Goal: Transaction & Acquisition: Purchase product/service

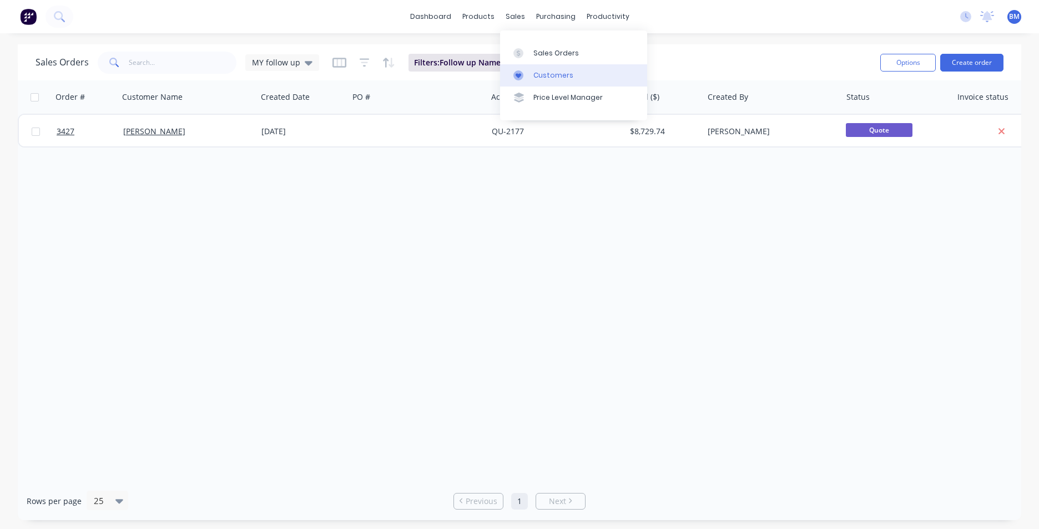
click at [539, 78] on div "Customers" at bounding box center [553, 75] width 40 height 10
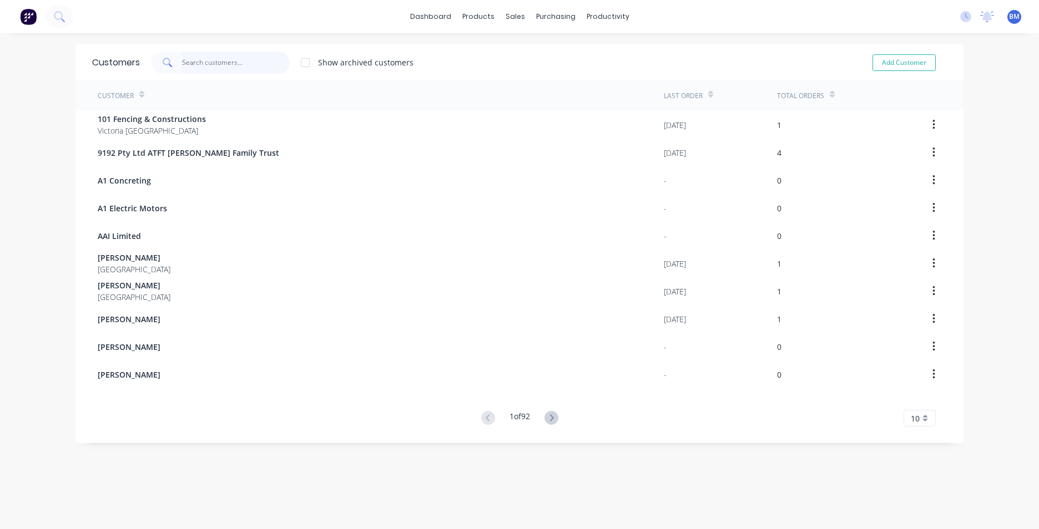
click at [260, 61] on input "text" at bounding box center [236, 63] width 108 height 22
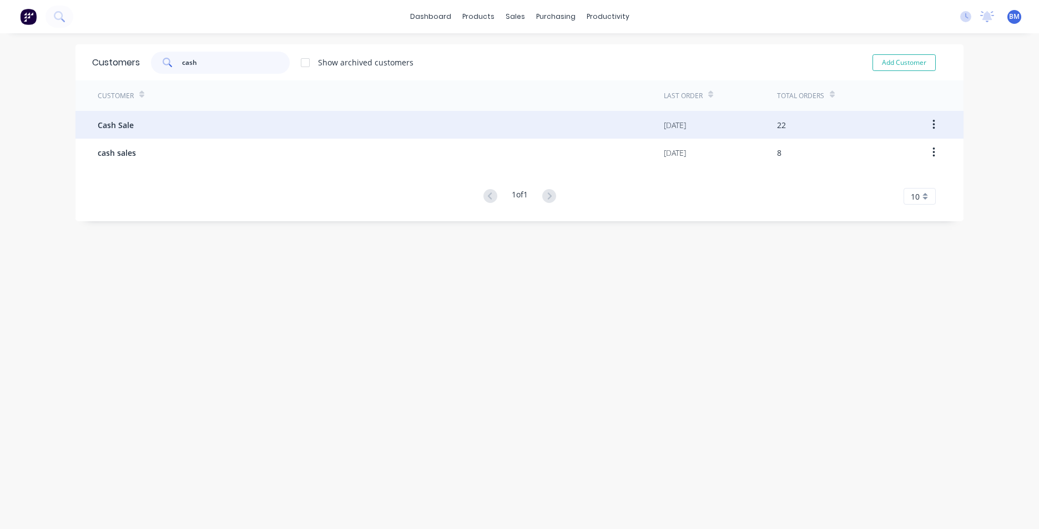
type input "cash"
click at [179, 130] on div "Cash Sale" at bounding box center [381, 125] width 566 height 28
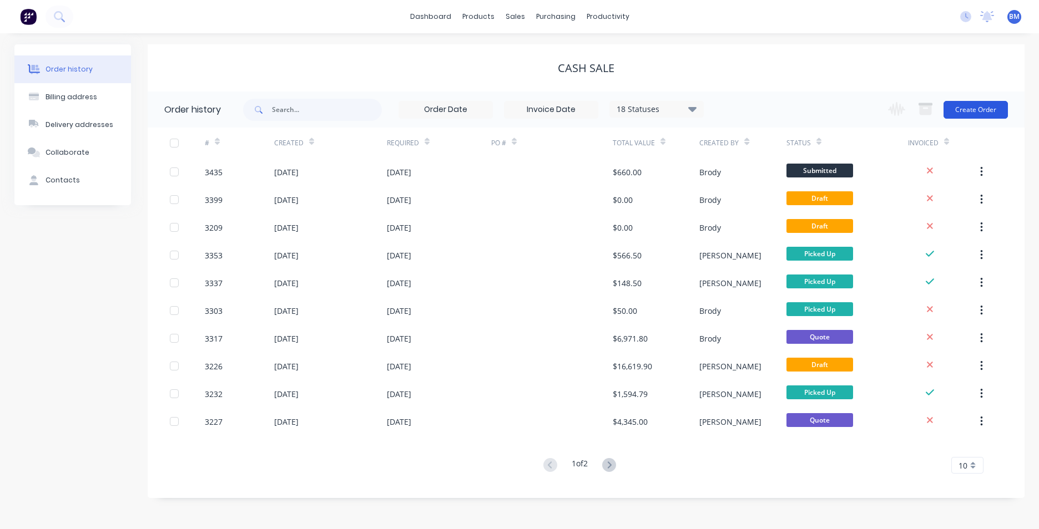
click at [970, 115] on button "Create Order" at bounding box center [975, 110] width 64 height 18
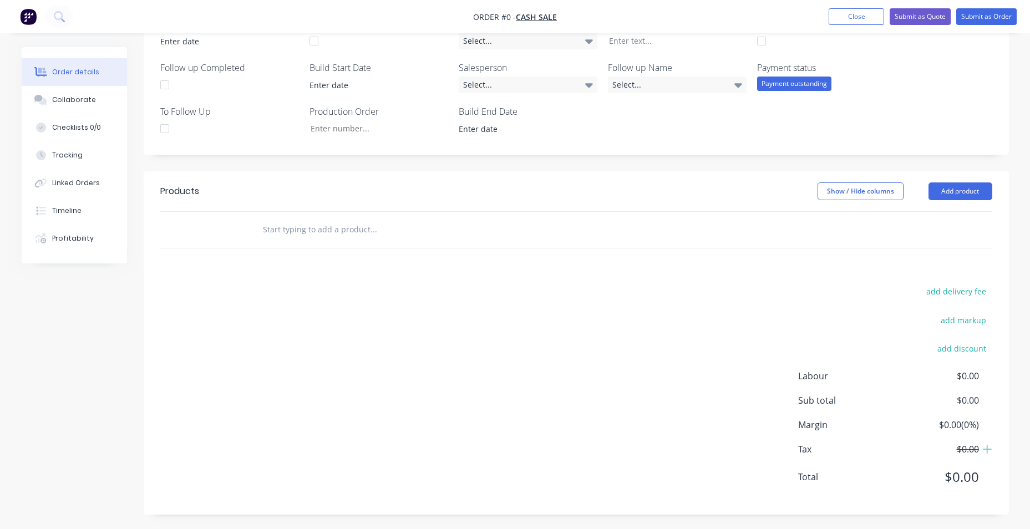
scroll to position [281, 0]
click at [931, 185] on button "Add product" at bounding box center [961, 189] width 64 height 18
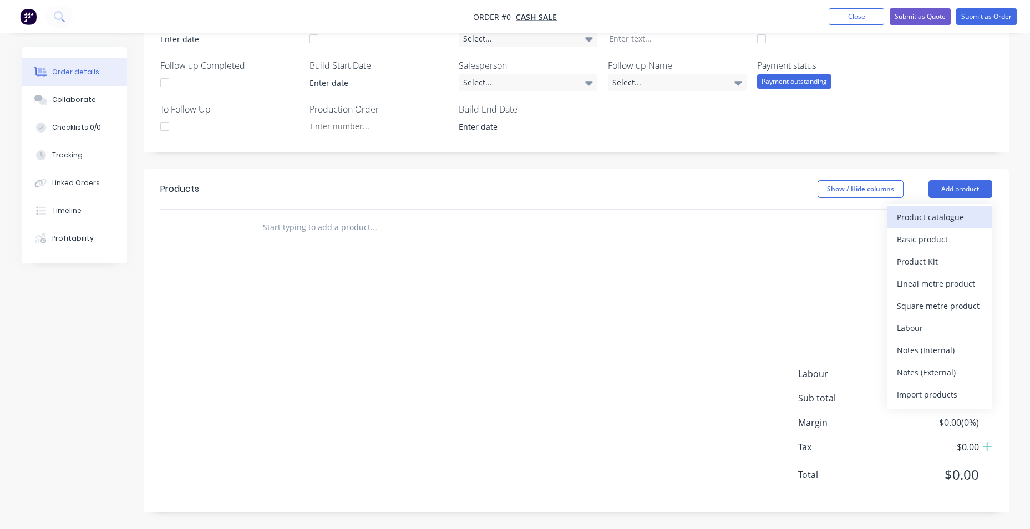
click at [914, 219] on div "Product catalogue" at bounding box center [939, 217] width 85 height 16
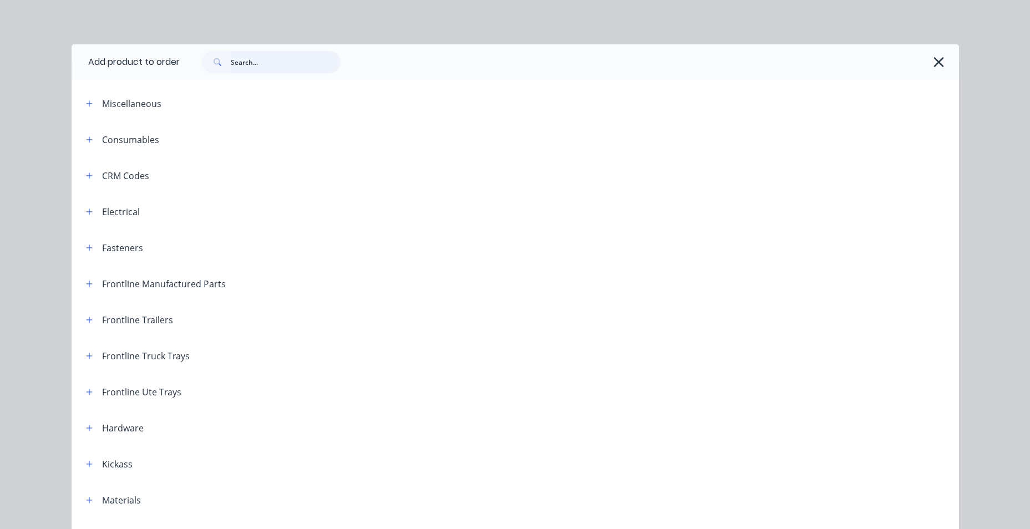
click at [250, 67] on input "text" at bounding box center [286, 62] width 110 height 22
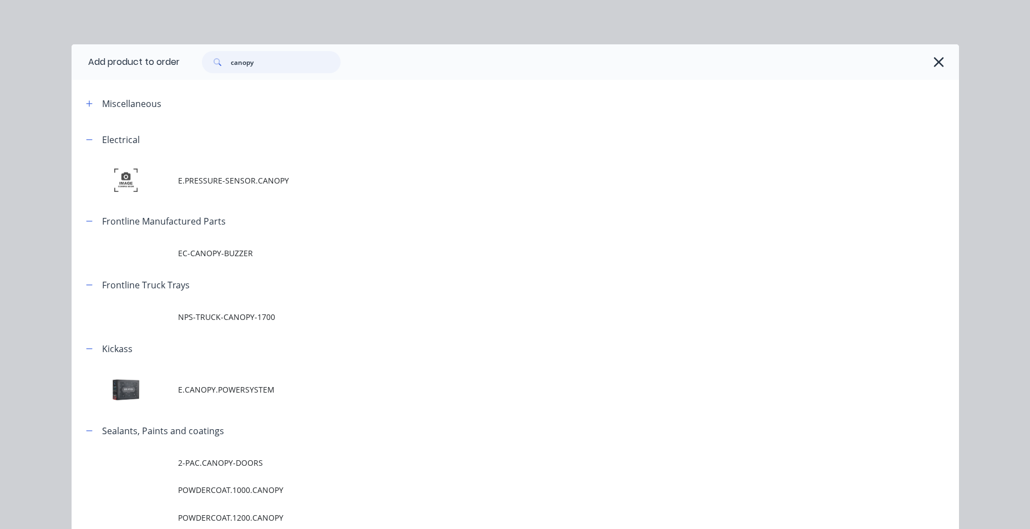
drag, startPoint x: 213, startPoint y: 59, endPoint x: 182, endPoint y: 60, distance: 31.1
click at [182, 60] on div "canopy" at bounding box center [564, 62] width 768 height 22
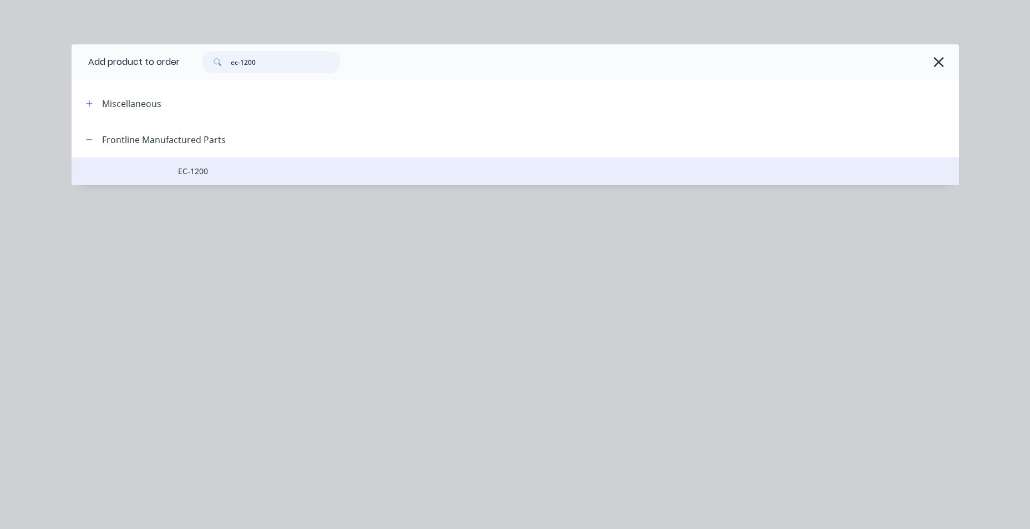
type input "ec-1200"
click at [197, 175] on span "EC-1200" at bounding box center [490, 171] width 625 height 12
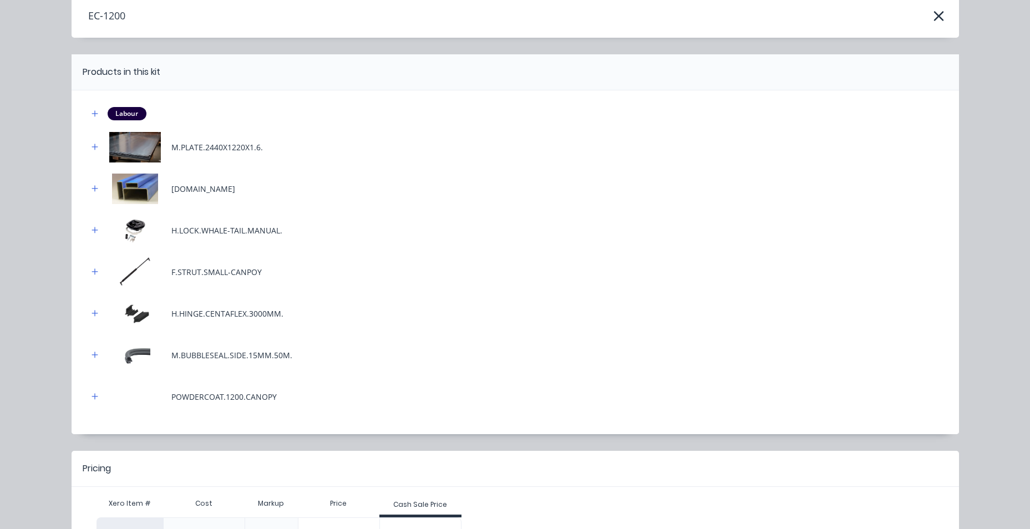
scroll to position [133, 0]
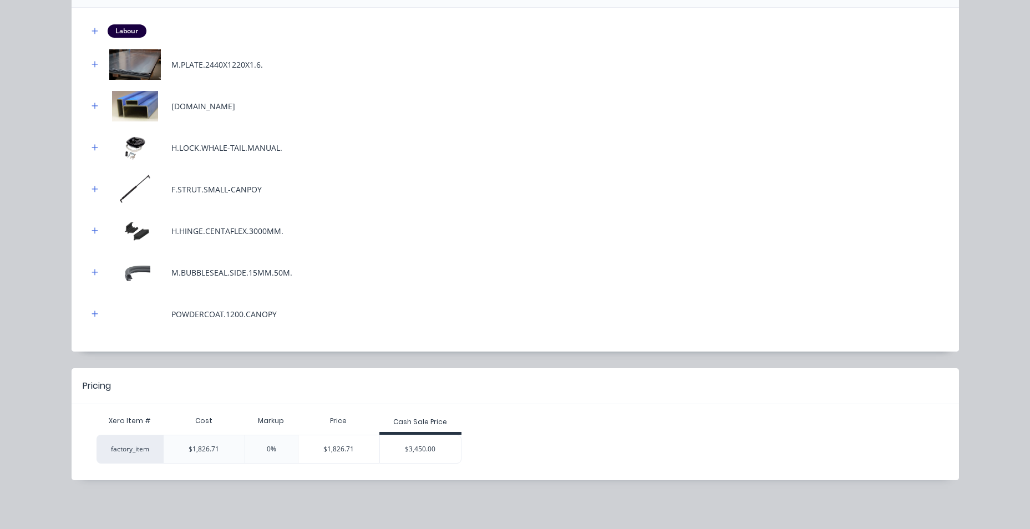
click at [424, 450] on div "$3,450.00" at bounding box center [420, 450] width 81 height 28
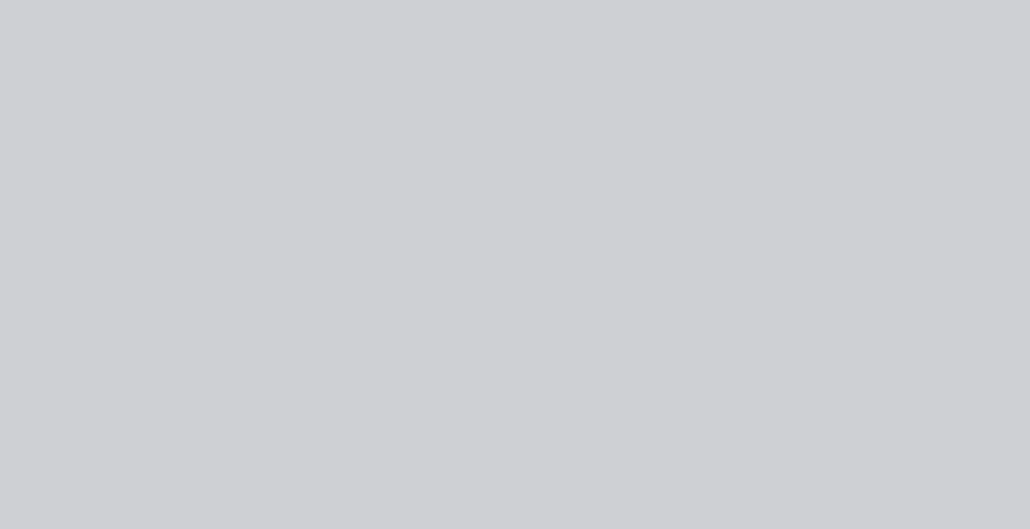
scroll to position [0, 0]
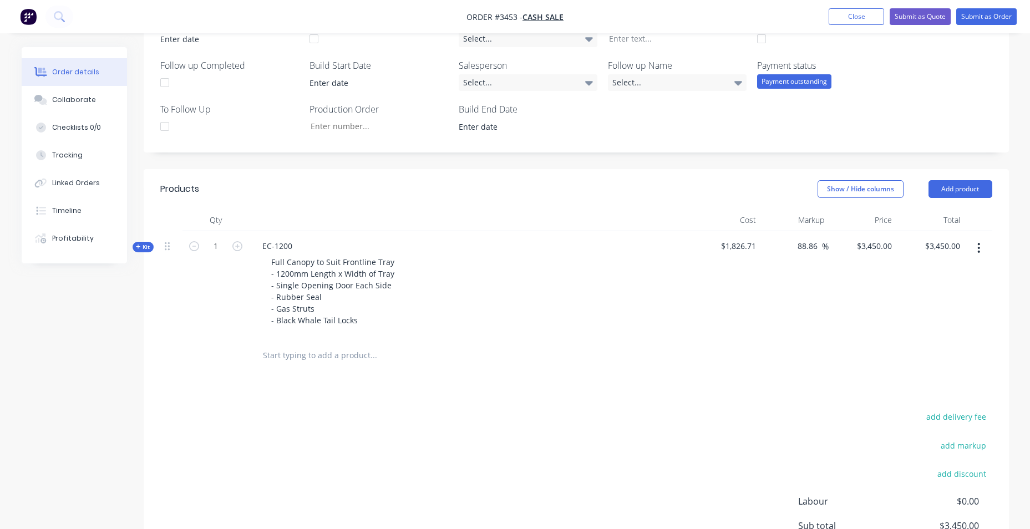
click at [439, 209] on header "Products Show / Hide columns Add product" at bounding box center [576, 189] width 865 height 40
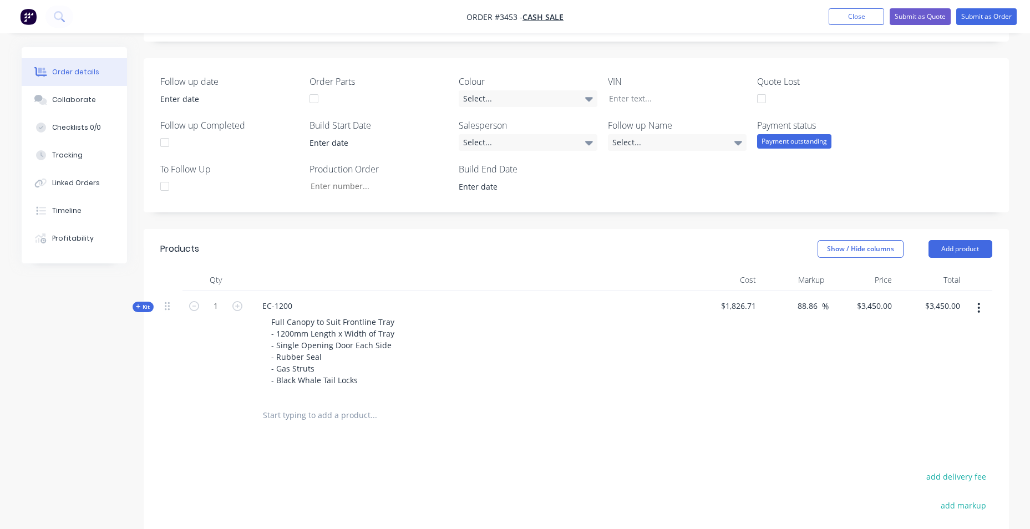
scroll to position [186, 0]
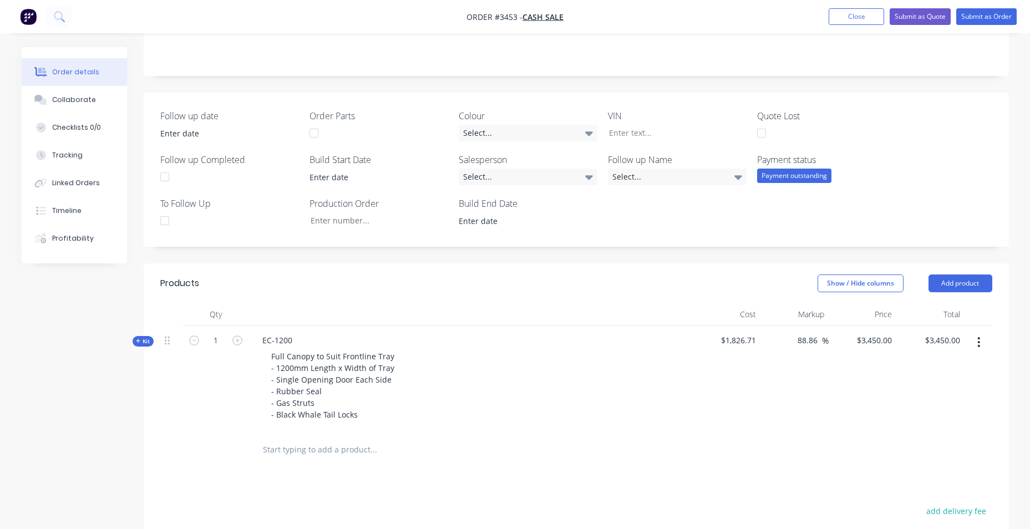
click at [134, 342] on button "Kit" at bounding box center [143, 341] width 21 height 11
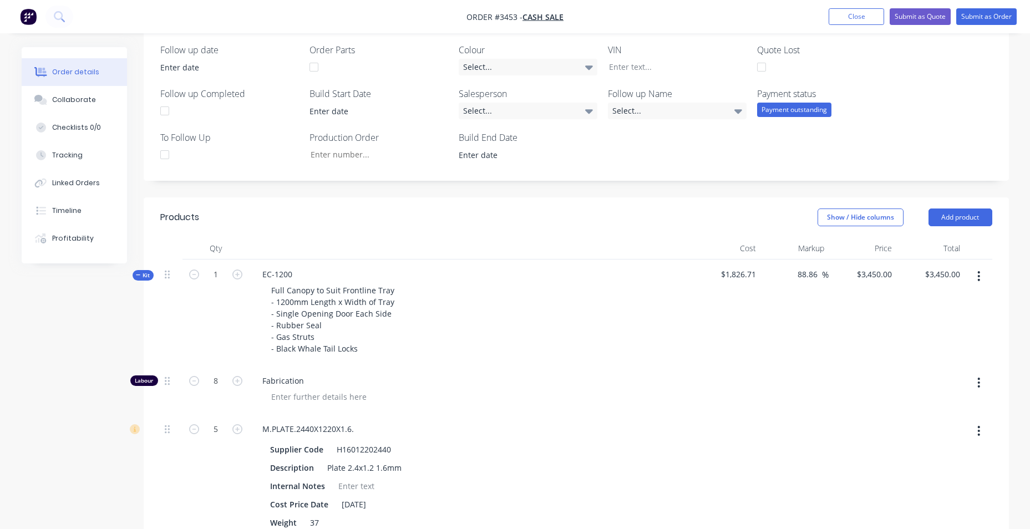
scroll to position [353, 0]
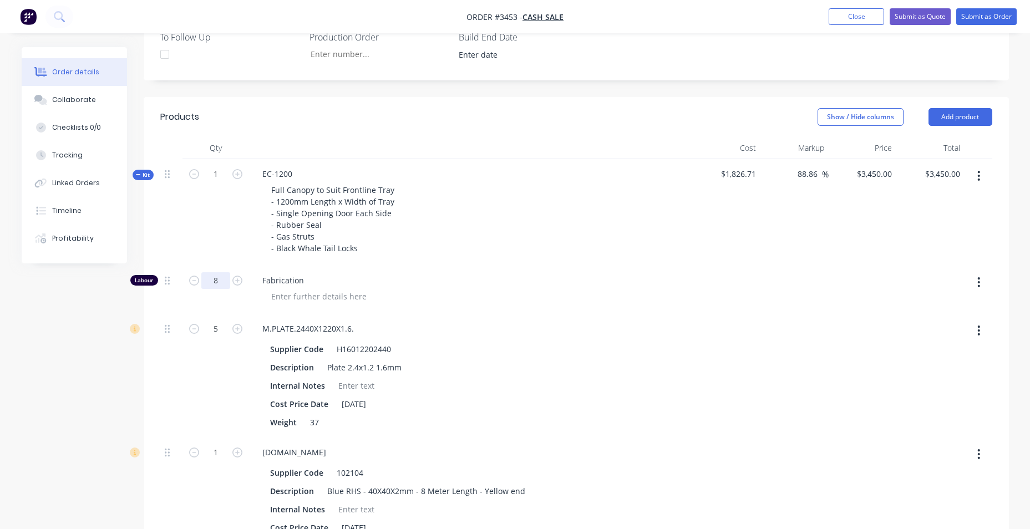
click at [216, 284] on input "8" at bounding box center [215, 280] width 29 height 17
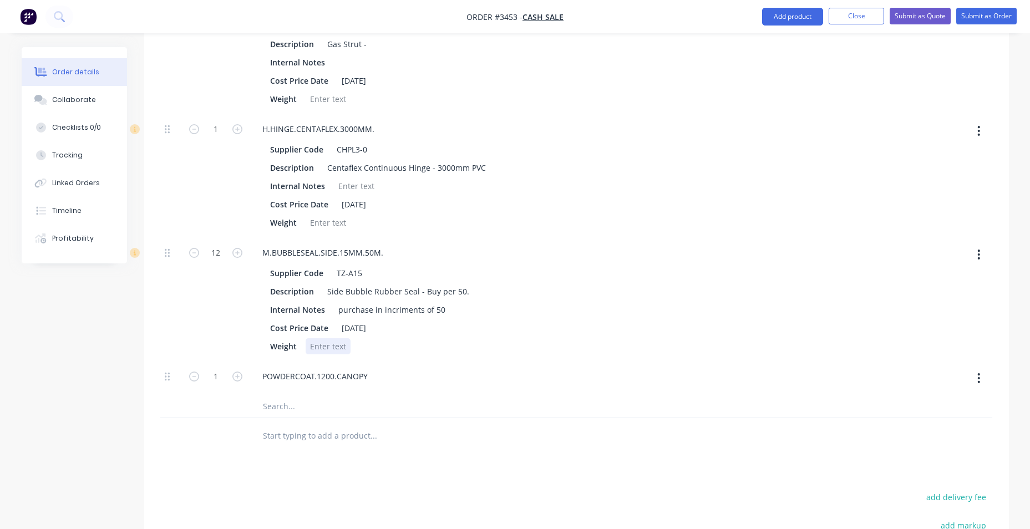
scroll to position [1074, 0]
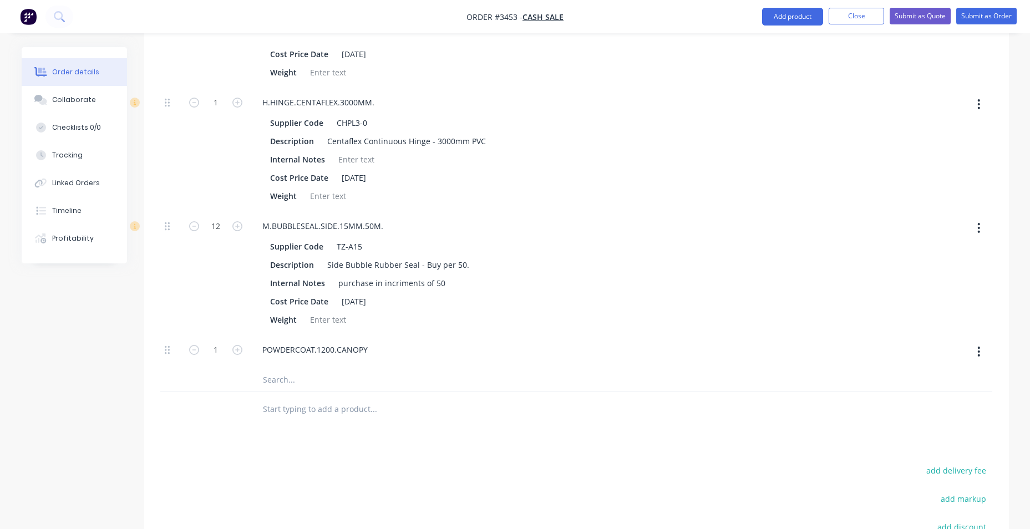
type input "0"
type input "$2,618.9978"
type input "$2,619.00"
click at [980, 351] on icon "button" at bounding box center [979, 352] width 2 height 10
click at [912, 427] on div "Delete" at bounding box center [939, 425] width 85 height 16
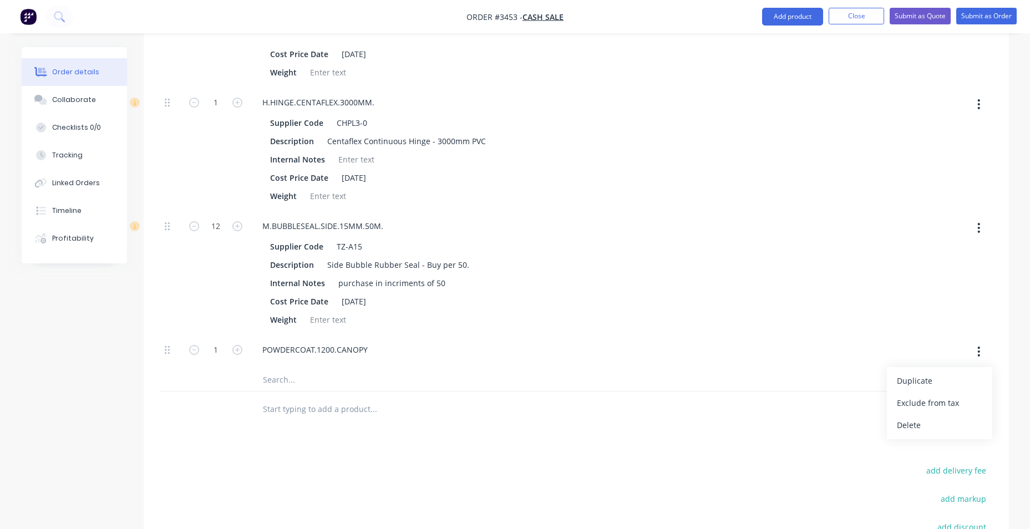
type input "$1,013.6527"
type input "$1,013.65"
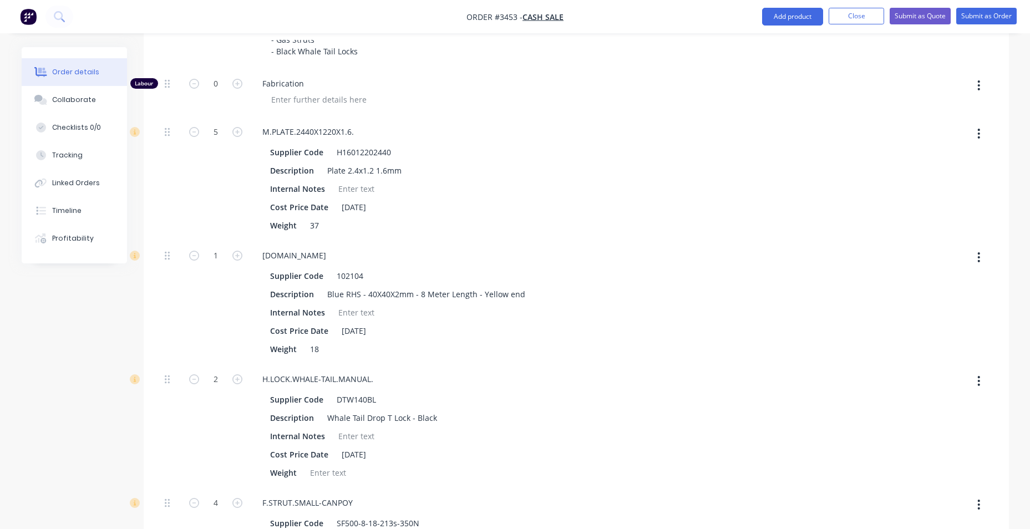
scroll to position [519, 0]
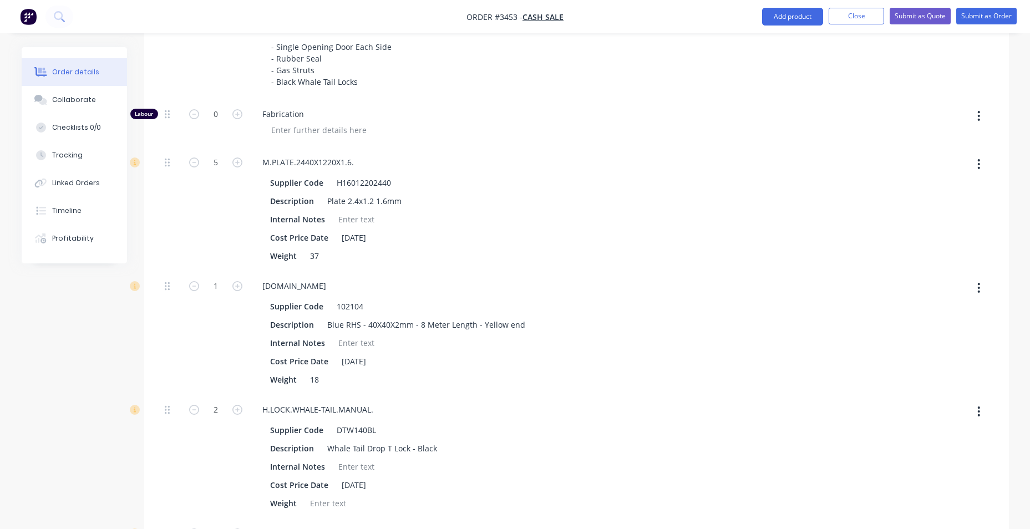
click at [980, 118] on icon "button" at bounding box center [979, 116] width 3 height 12
click at [938, 186] on div "Delete" at bounding box center [939, 189] width 85 height 16
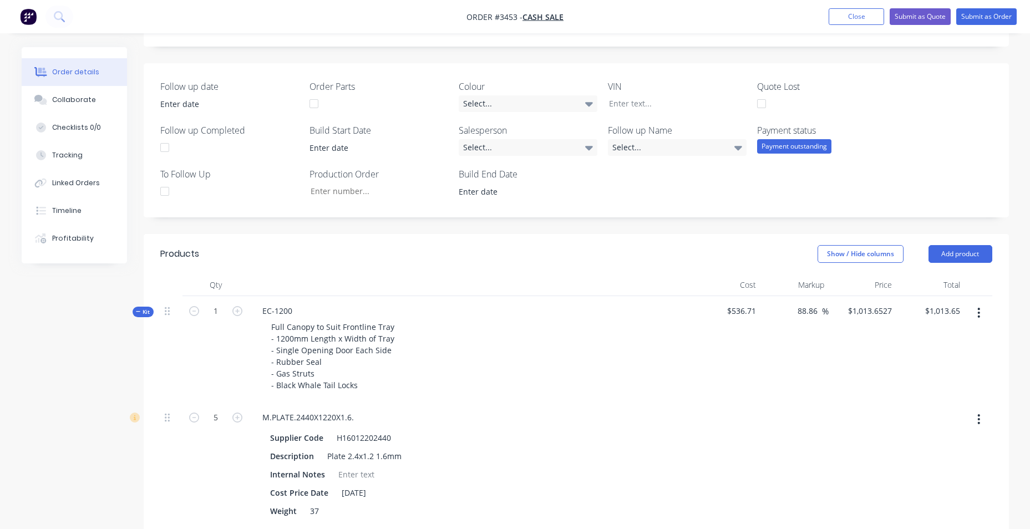
scroll to position [242, 0]
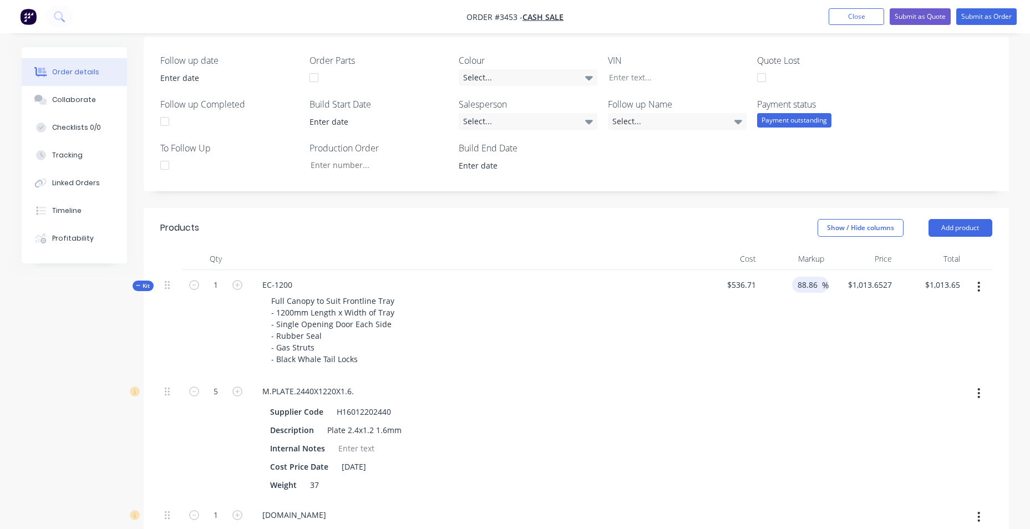
click at [814, 283] on input "88.86" at bounding box center [810, 285] width 26 height 16
drag, startPoint x: 817, startPoint y: 287, endPoint x: 786, endPoint y: 287, distance: 31.6
click at [786, 287] on div "88.86 88.86 %" at bounding box center [795, 323] width 68 height 107
type input "0"
type input "$536.71"
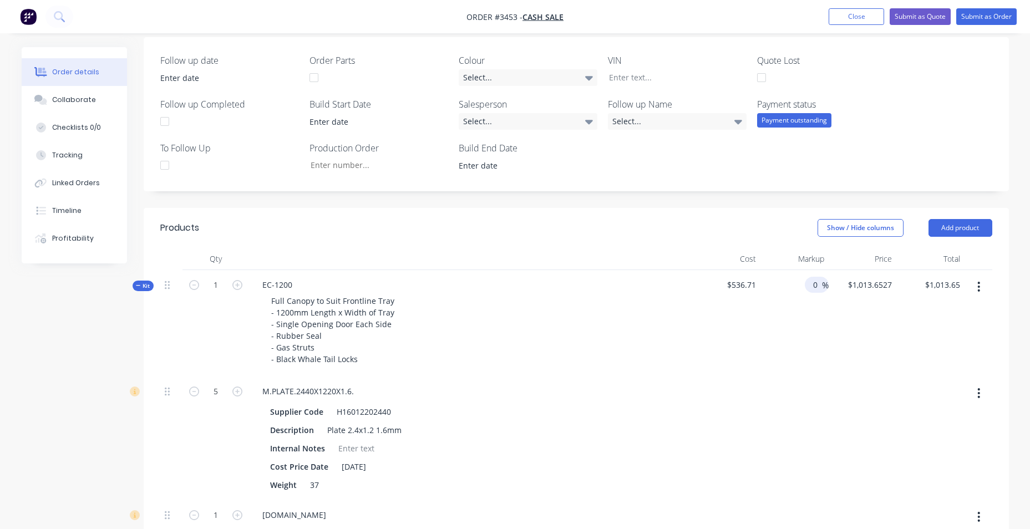
type input "$536.71"
click at [641, 257] on div at bounding box center [471, 259] width 444 height 22
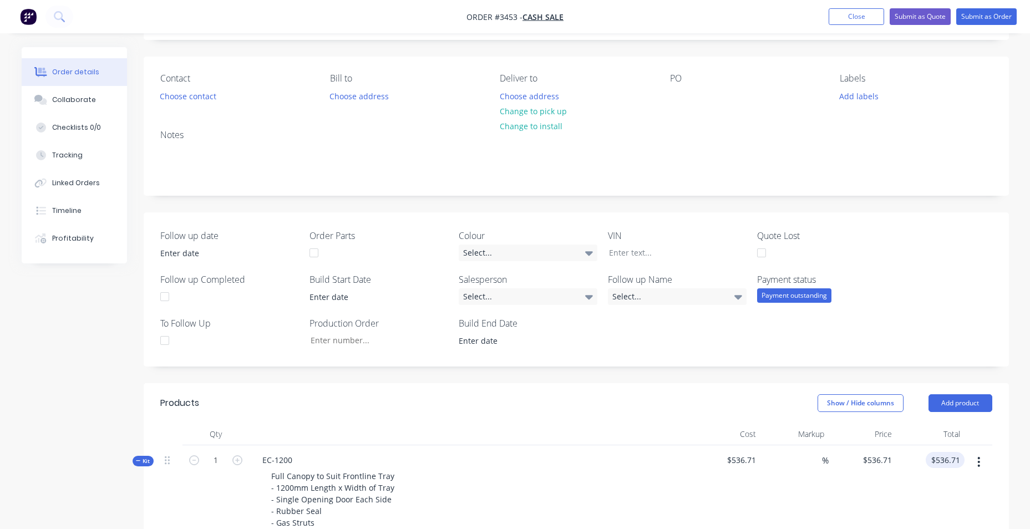
scroll to position [166, 0]
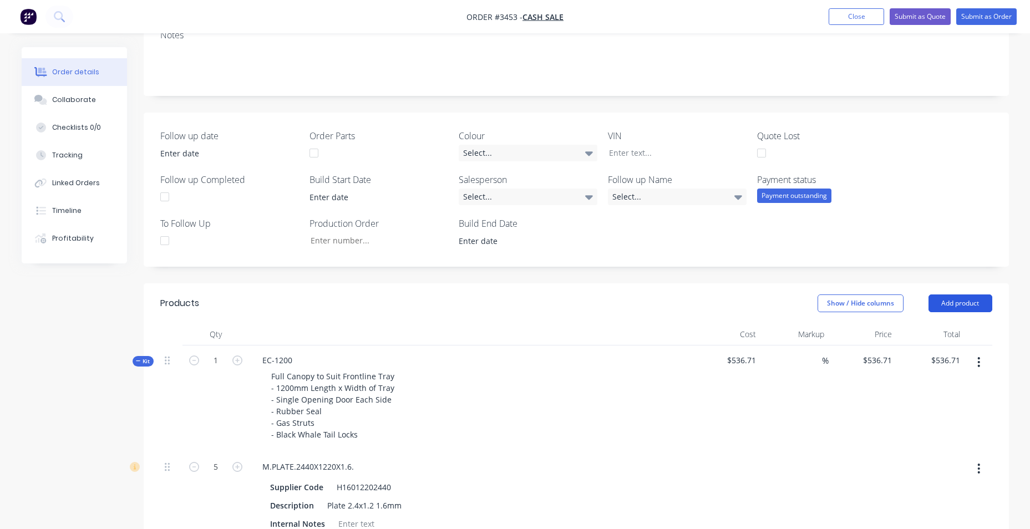
click at [955, 300] on button "Add product" at bounding box center [961, 304] width 64 height 18
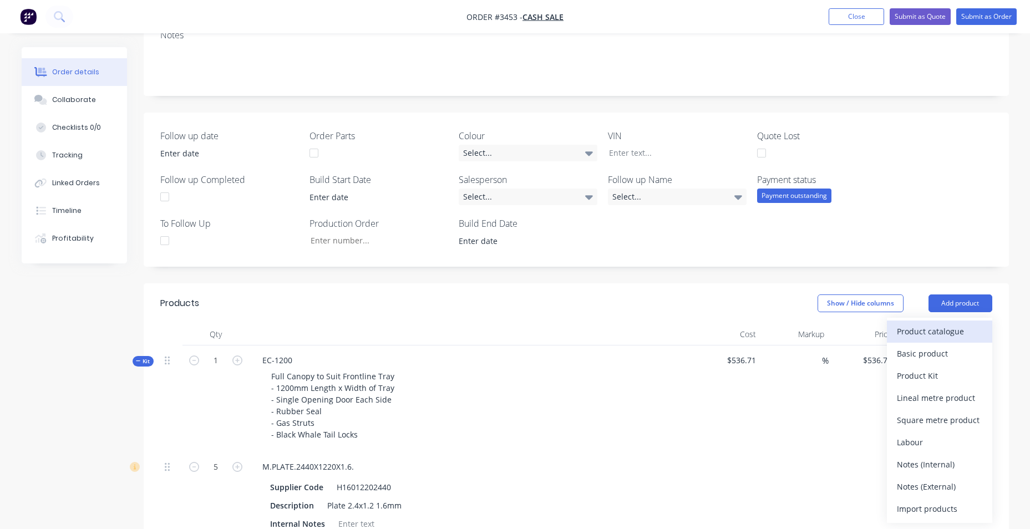
click at [935, 335] on div "Product catalogue" at bounding box center [939, 331] width 85 height 16
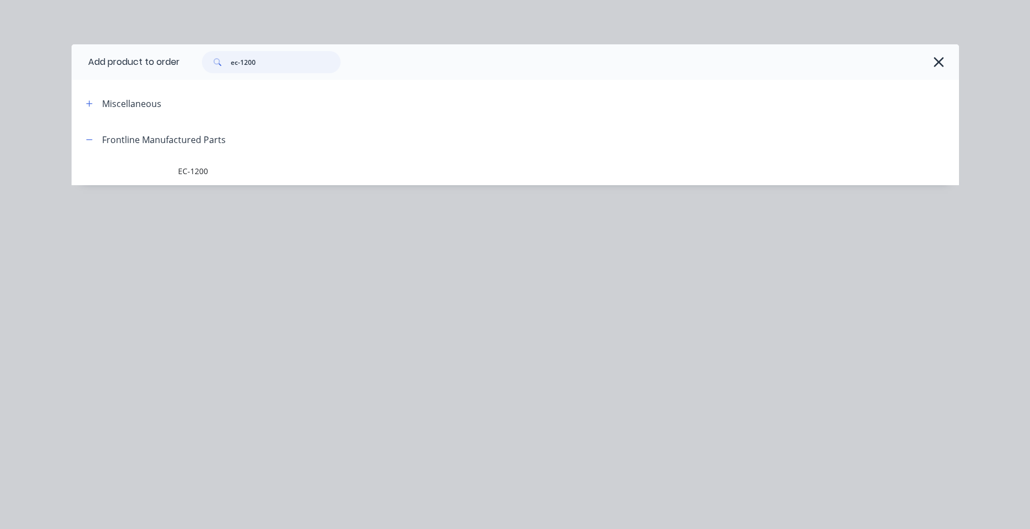
drag, startPoint x: 269, startPoint y: 58, endPoint x: 213, endPoint y: 57, distance: 55.5
click at [213, 57] on div "ec-1200" at bounding box center [271, 62] width 139 height 22
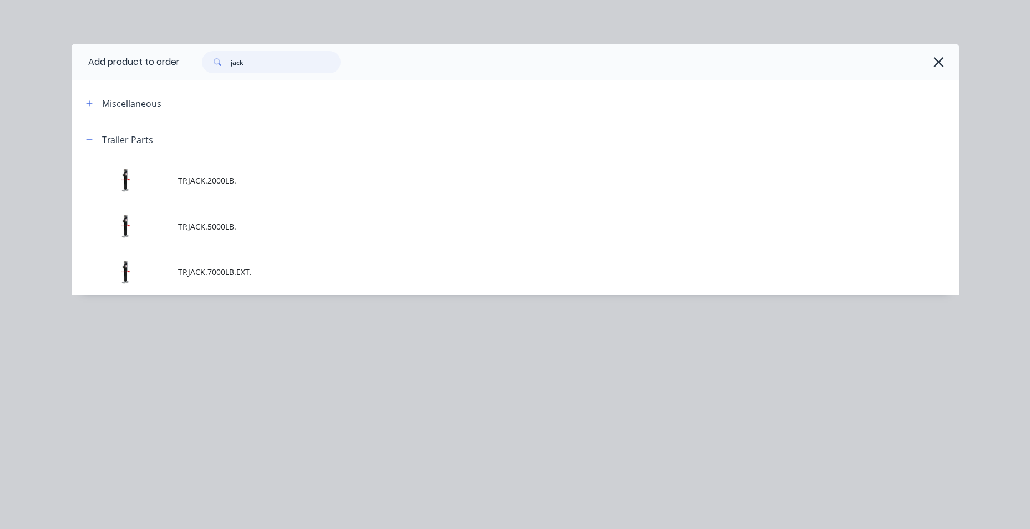
drag, startPoint x: 261, startPoint y: 68, endPoint x: 88, endPoint y: 60, distance: 173.3
click at [88, 60] on header "Add product to order jack" at bounding box center [516, 62] width 888 height 36
type input "j-off"
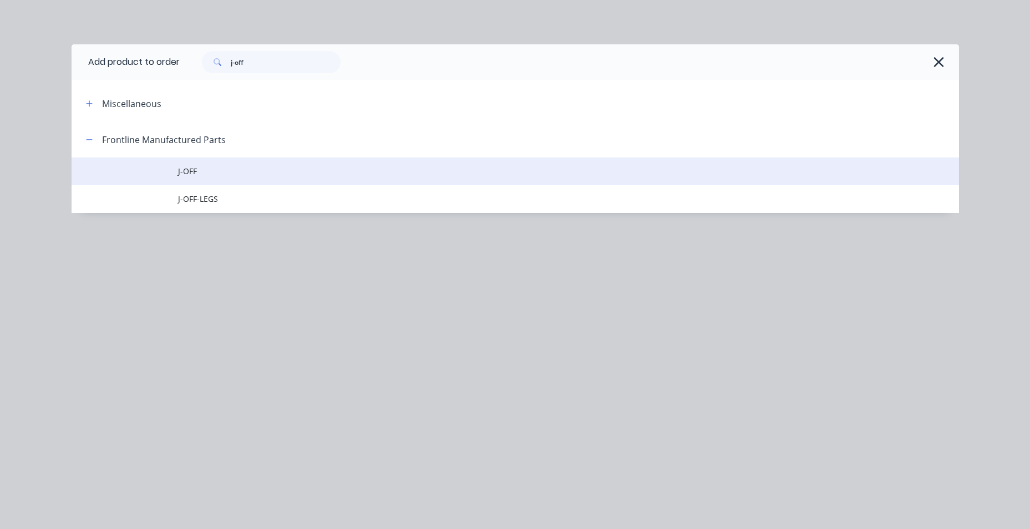
click at [233, 168] on span "J-OFF" at bounding box center [490, 171] width 625 height 12
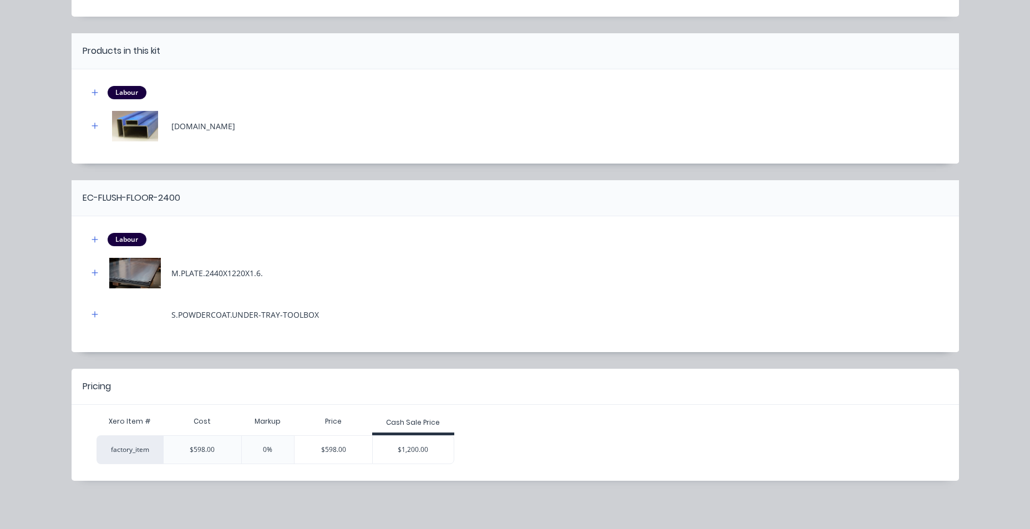
scroll to position [72, 0]
click at [414, 450] on div "$1,200.00" at bounding box center [413, 450] width 81 height 28
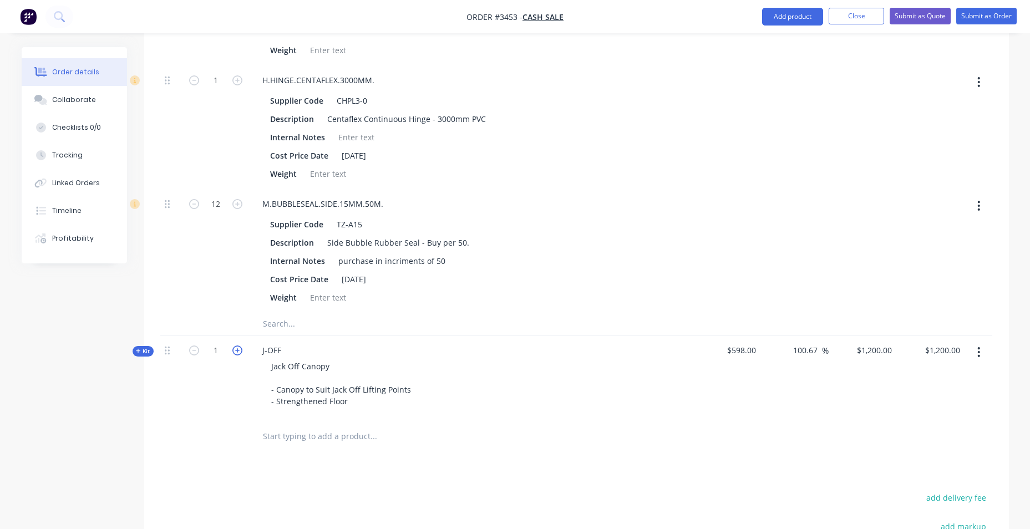
scroll to position [1054, 0]
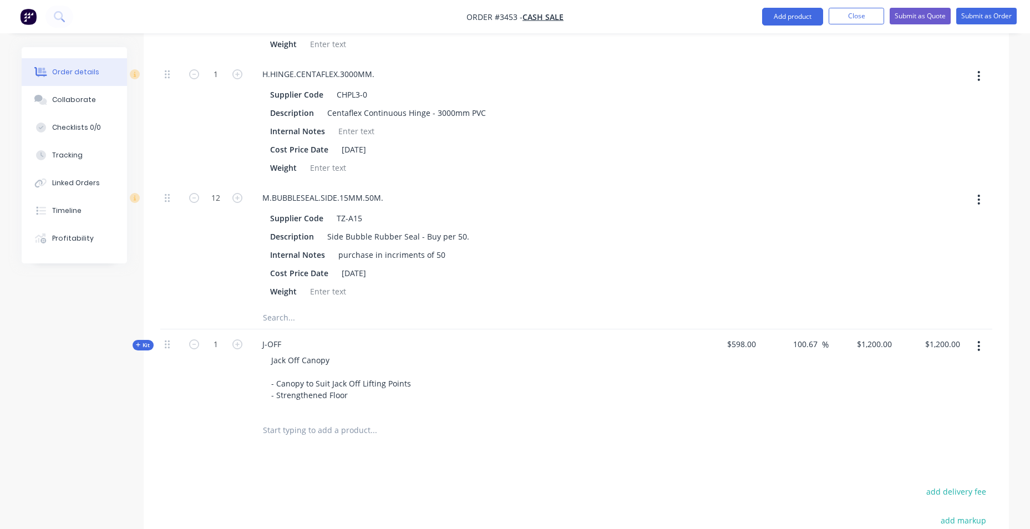
click at [143, 340] on button "Kit" at bounding box center [143, 345] width 21 height 11
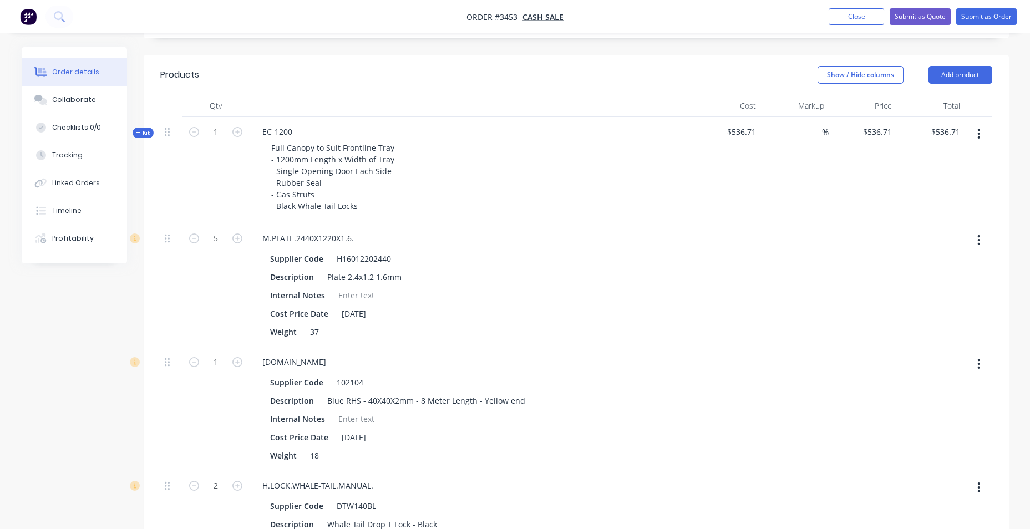
scroll to position [277, 0]
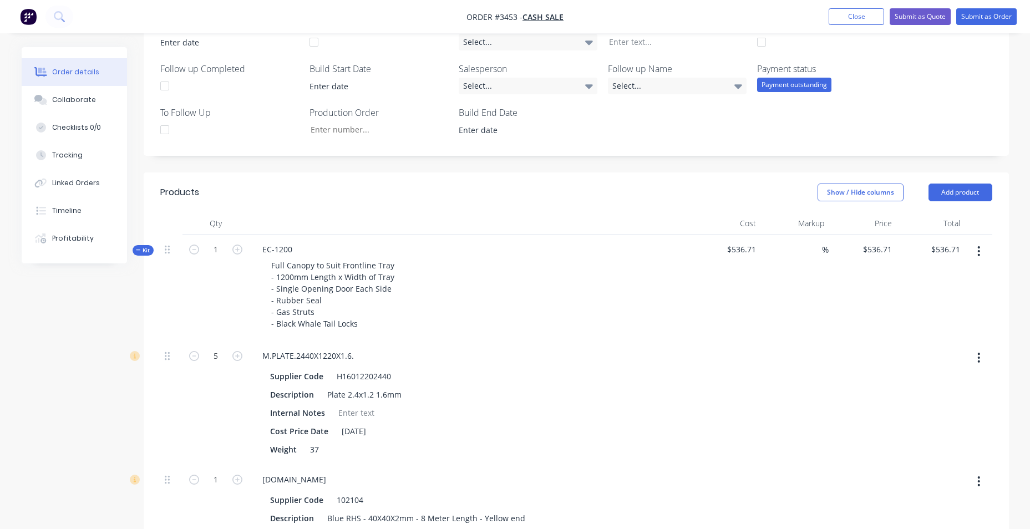
click at [144, 249] on span "Kit" at bounding box center [143, 250] width 14 height 8
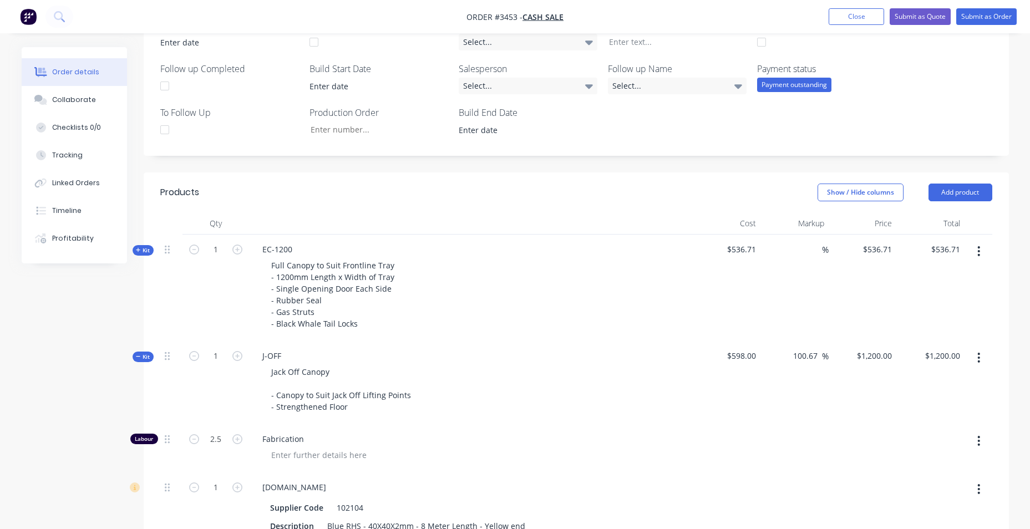
scroll to position [555, 0]
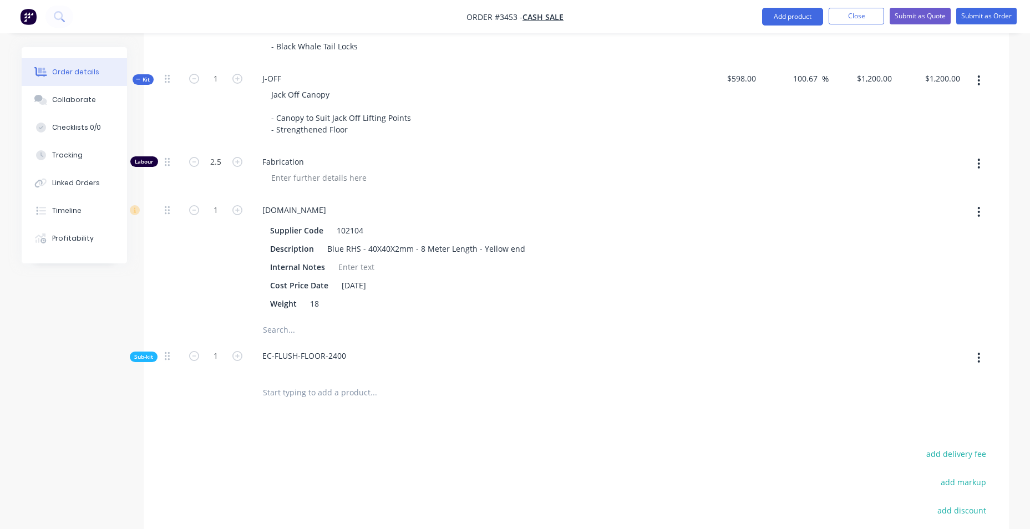
click at [981, 162] on button "button" at bounding box center [979, 164] width 26 height 20
click at [955, 231] on div "Delete" at bounding box center [939, 237] width 85 height 16
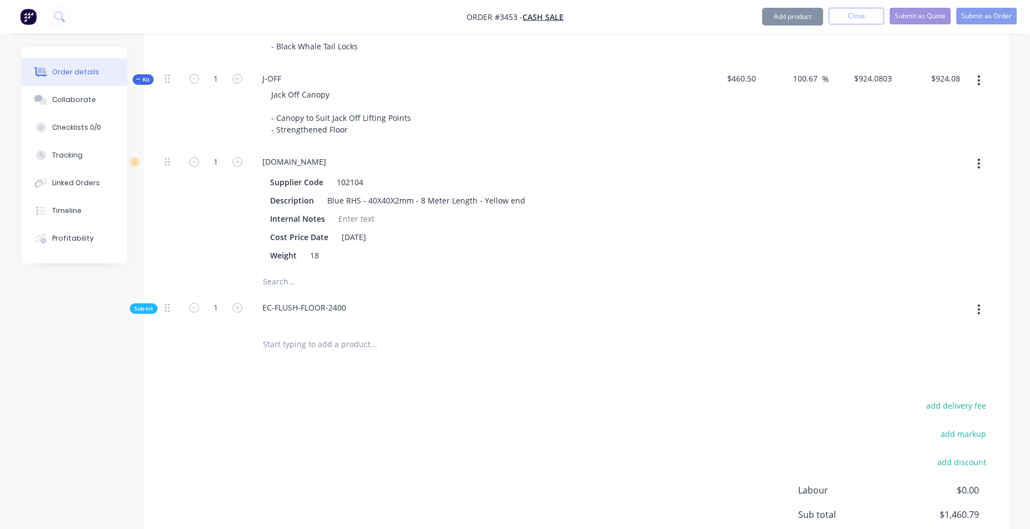
type input "$924.0803"
type input "$924.08"
click at [983, 310] on button "button" at bounding box center [979, 310] width 26 height 20
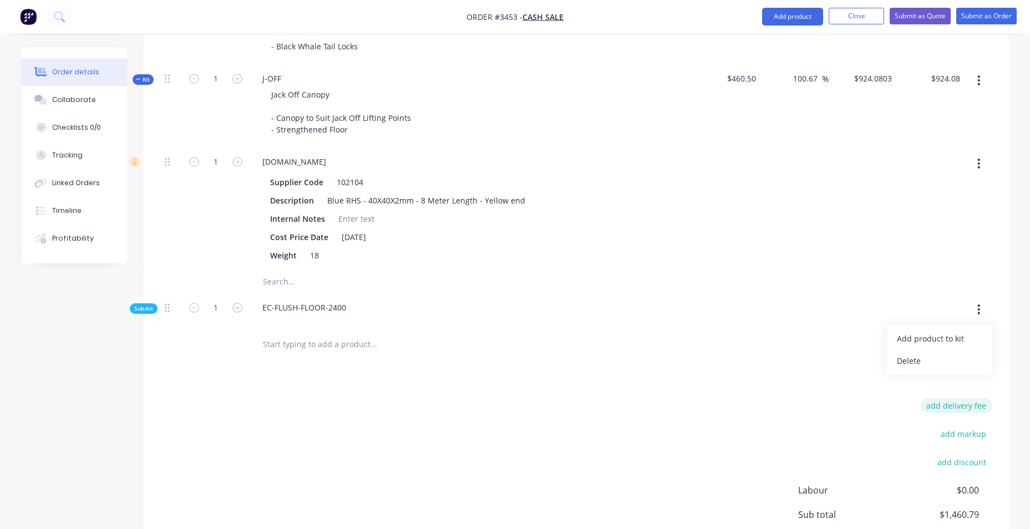
click at [943, 366] on div "Delete" at bounding box center [939, 361] width 85 height 16
type input "$81.2709"
type input "$81.27"
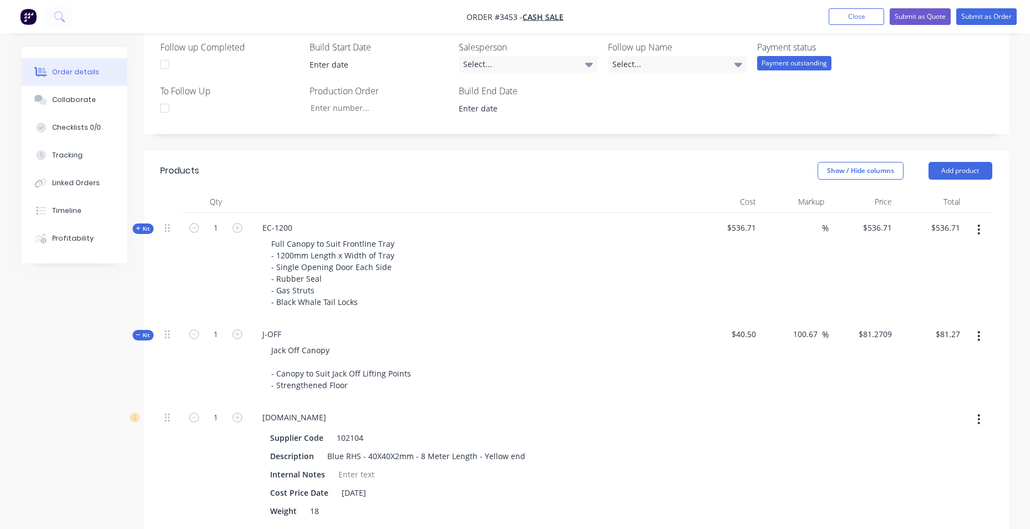
scroll to position [194, 0]
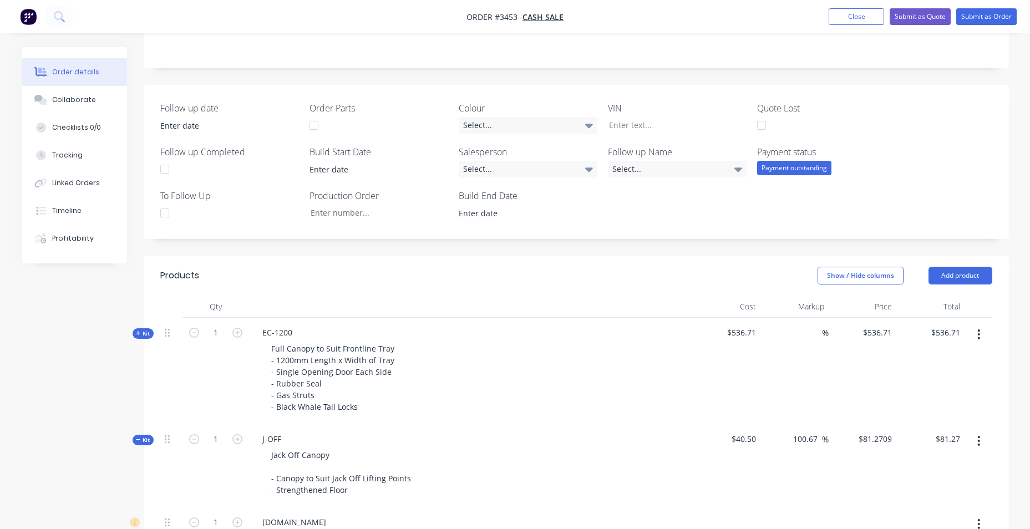
click at [417, 290] on header "Products Show / Hide columns Add product" at bounding box center [576, 276] width 865 height 40
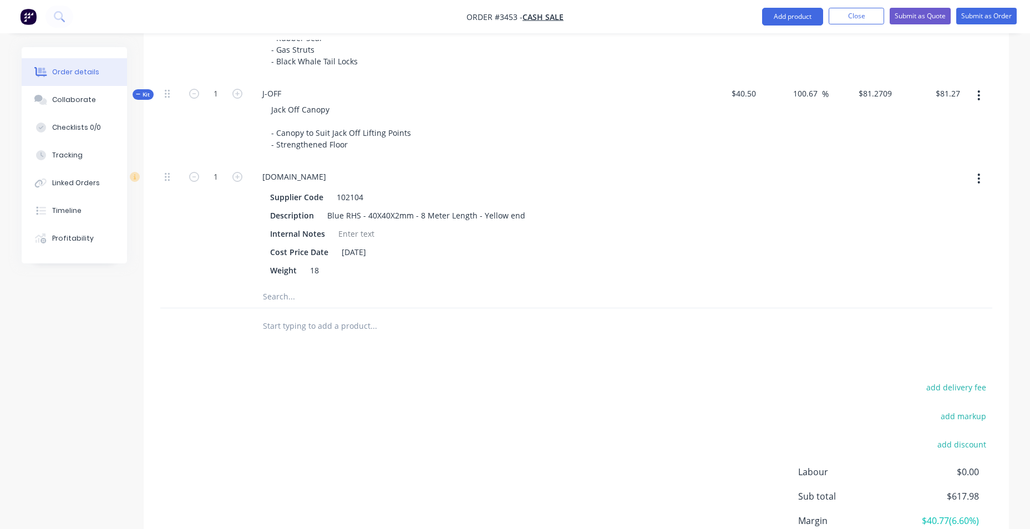
scroll to position [638, 0]
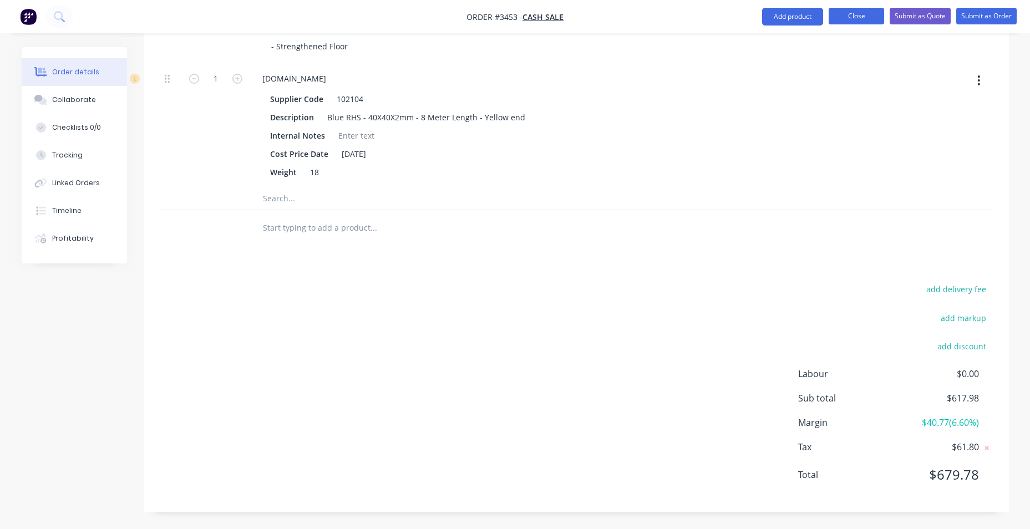
click at [859, 15] on button "Close" at bounding box center [856, 16] width 55 height 17
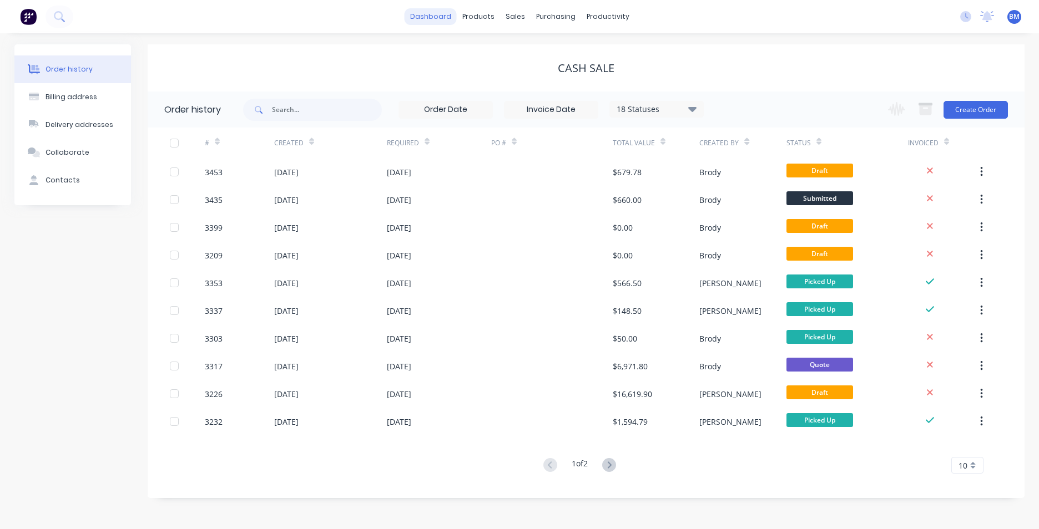
click at [428, 11] on link "dashboard" at bounding box center [430, 16] width 52 height 17
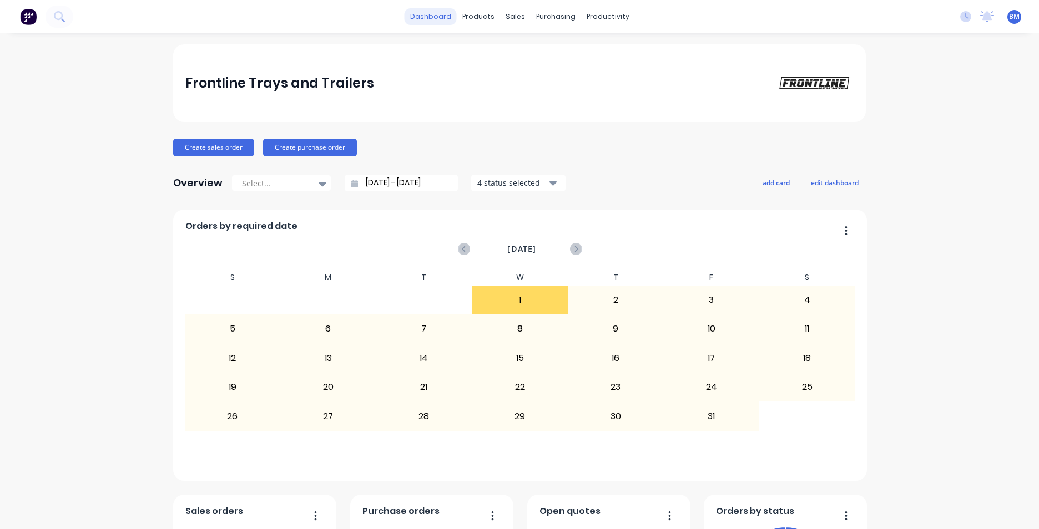
click at [423, 12] on link "dashboard" at bounding box center [430, 16] width 52 height 17
click at [421, 18] on link "dashboard" at bounding box center [430, 16] width 52 height 17
click at [439, 21] on link "dashboard" at bounding box center [430, 16] width 52 height 17
click at [419, 16] on link "dashboard" at bounding box center [430, 16] width 52 height 17
